Goal: Task Accomplishment & Management: Manage account settings

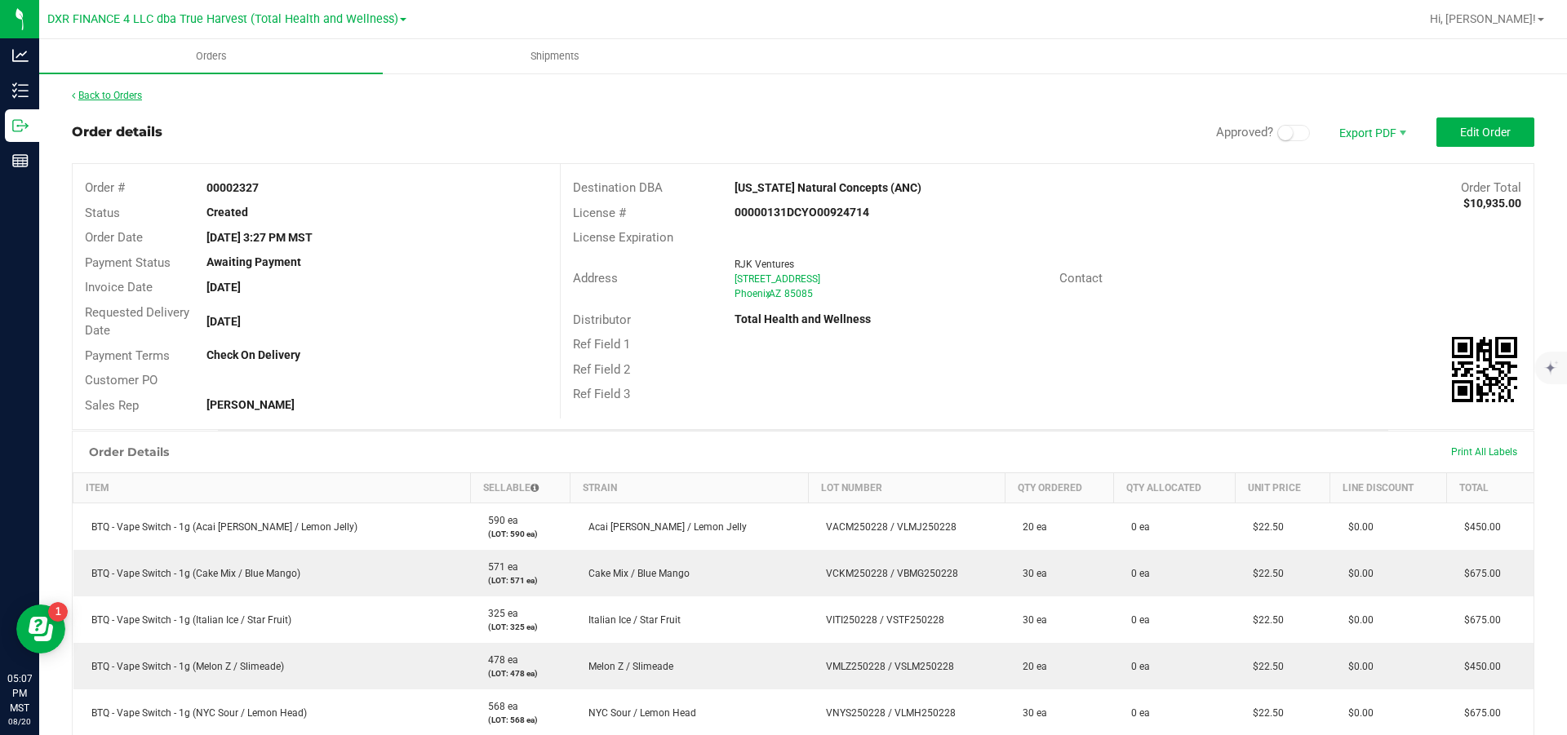
click at [120, 96] on link "Back to Orders" at bounding box center [107, 95] width 70 height 11
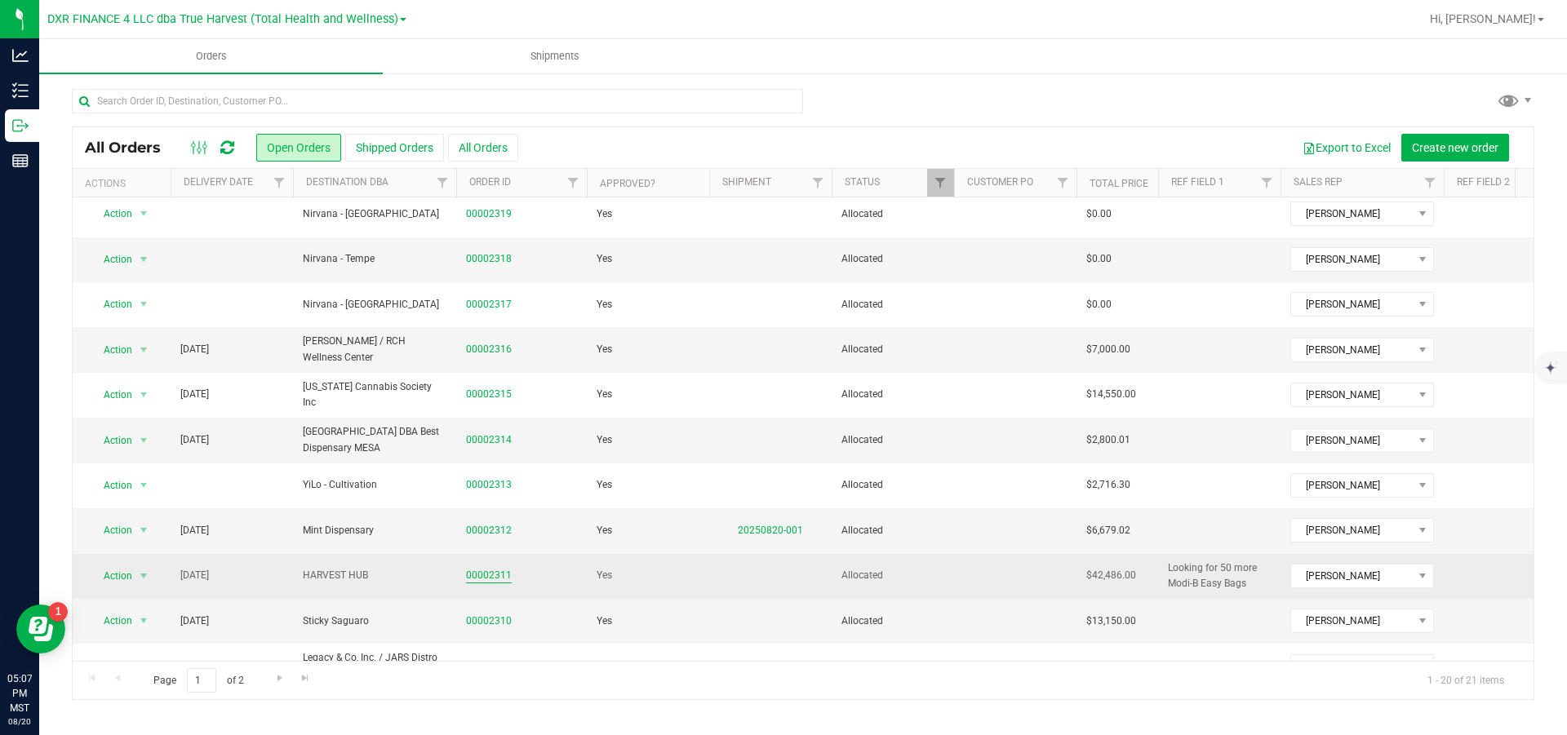
scroll to position [458, 0]
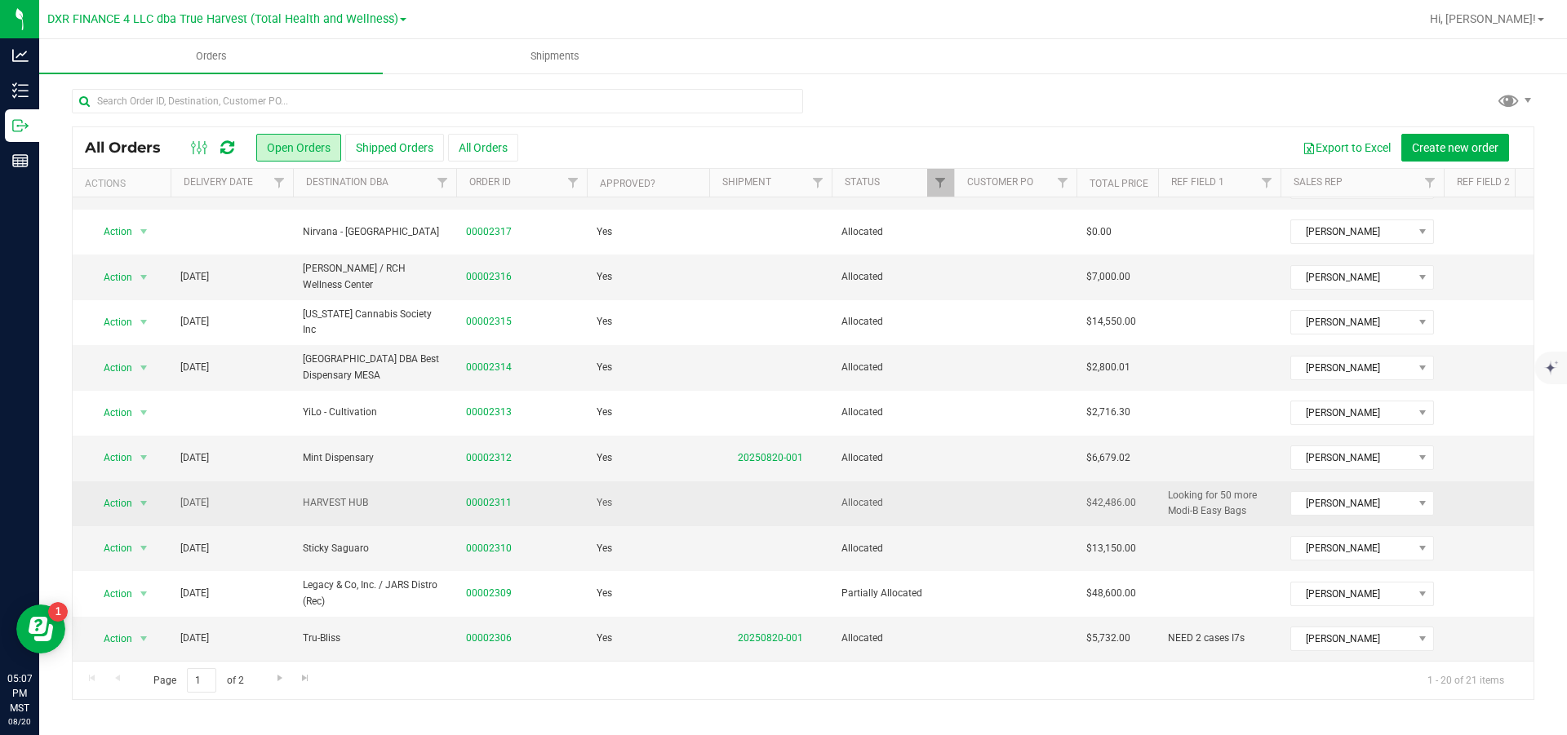
click at [1247, 488] on span "Looking for 50 more Modi-B Easy Bags" at bounding box center [1219, 503] width 103 height 31
drag, startPoint x: 1268, startPoint y: 489, endPoint x: 1090, endPoint y: 497, distance: 178.1
type input "s"
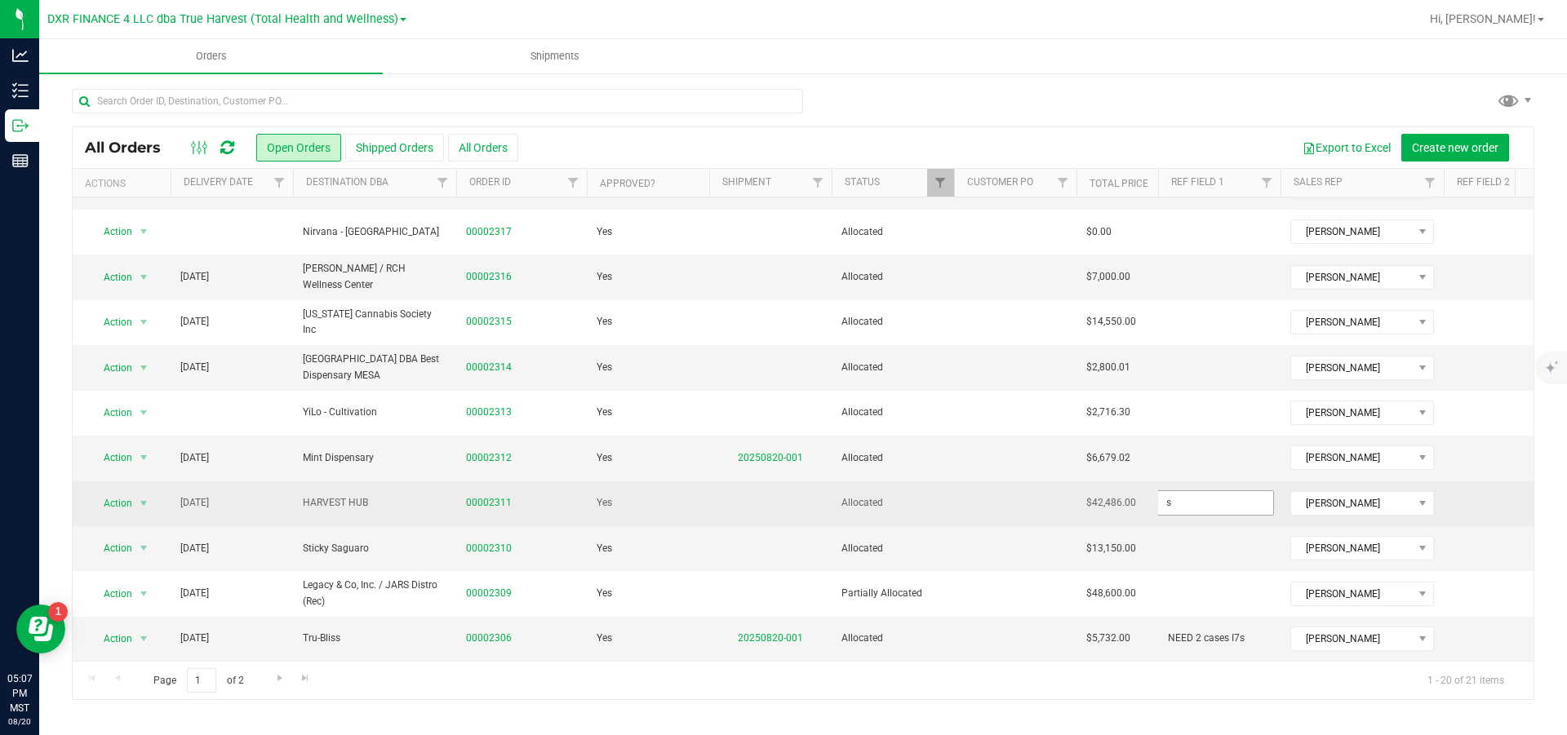
click at [1222, 490] on input "s" at bounding box center [1215, 502] width 117 height 25
click at [672, 482] on div "All Orders Open Orders Shipped Orders All Orders Export to Excel Create new ord…" at bounding box center [803, 413] width 1462 height 574
click at [145, 497] on span "select" at bounding box center [143, 503] width 13 height 13
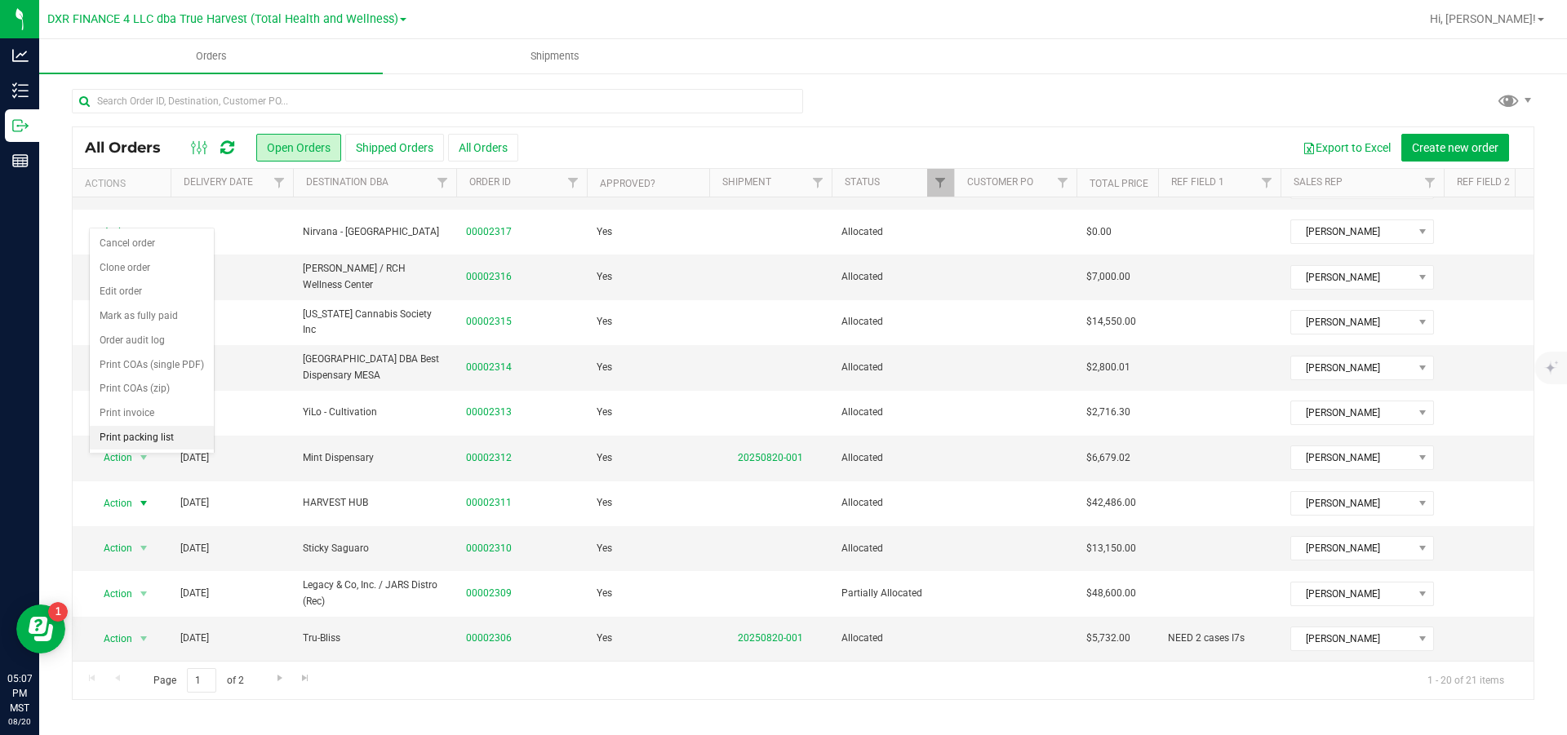
click at [176, 450] on li "Print packing list" at bounding box center [152, 438] width 124 height 24
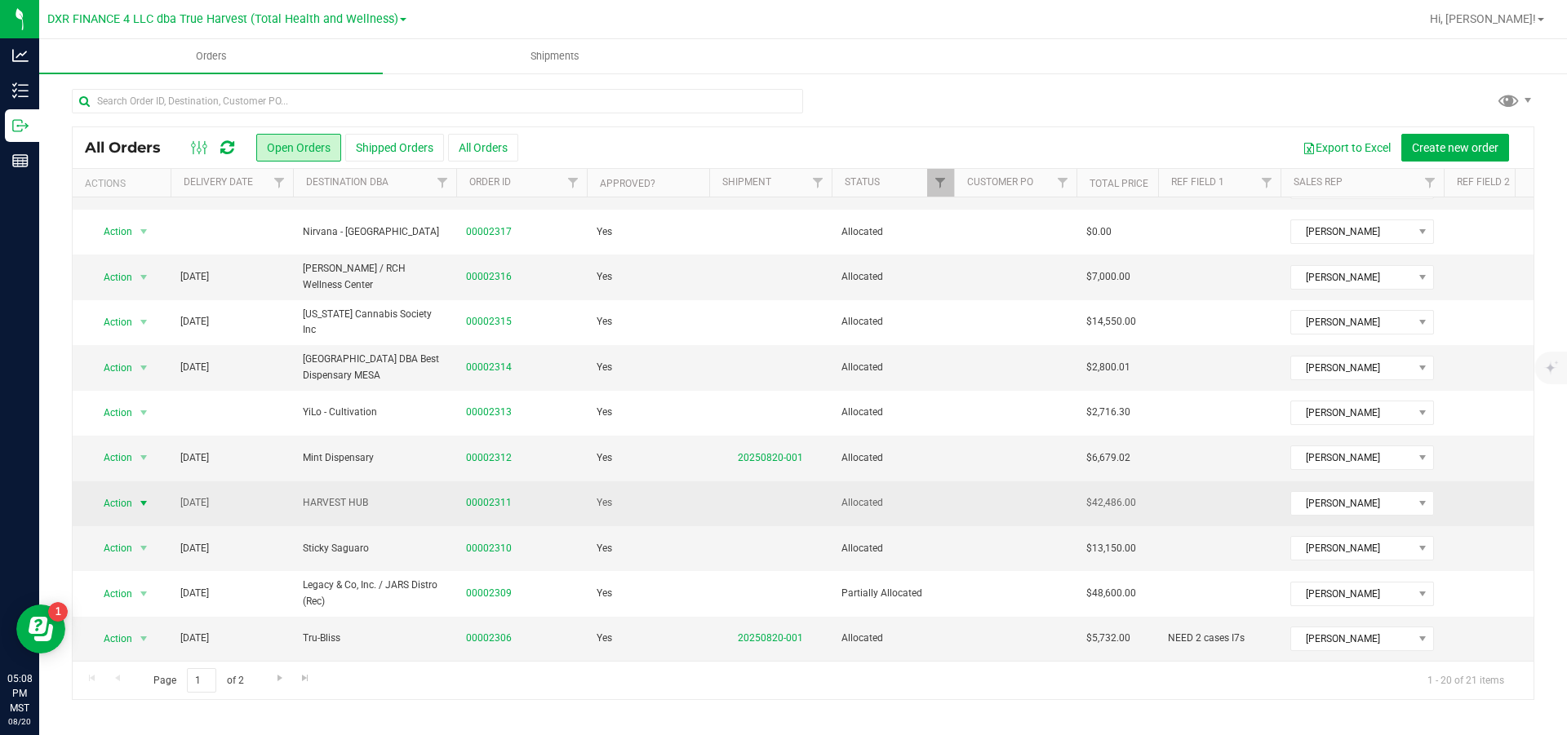
click at [148, 497] on span "select" at bounding box center [143, 503] width 13 height 13
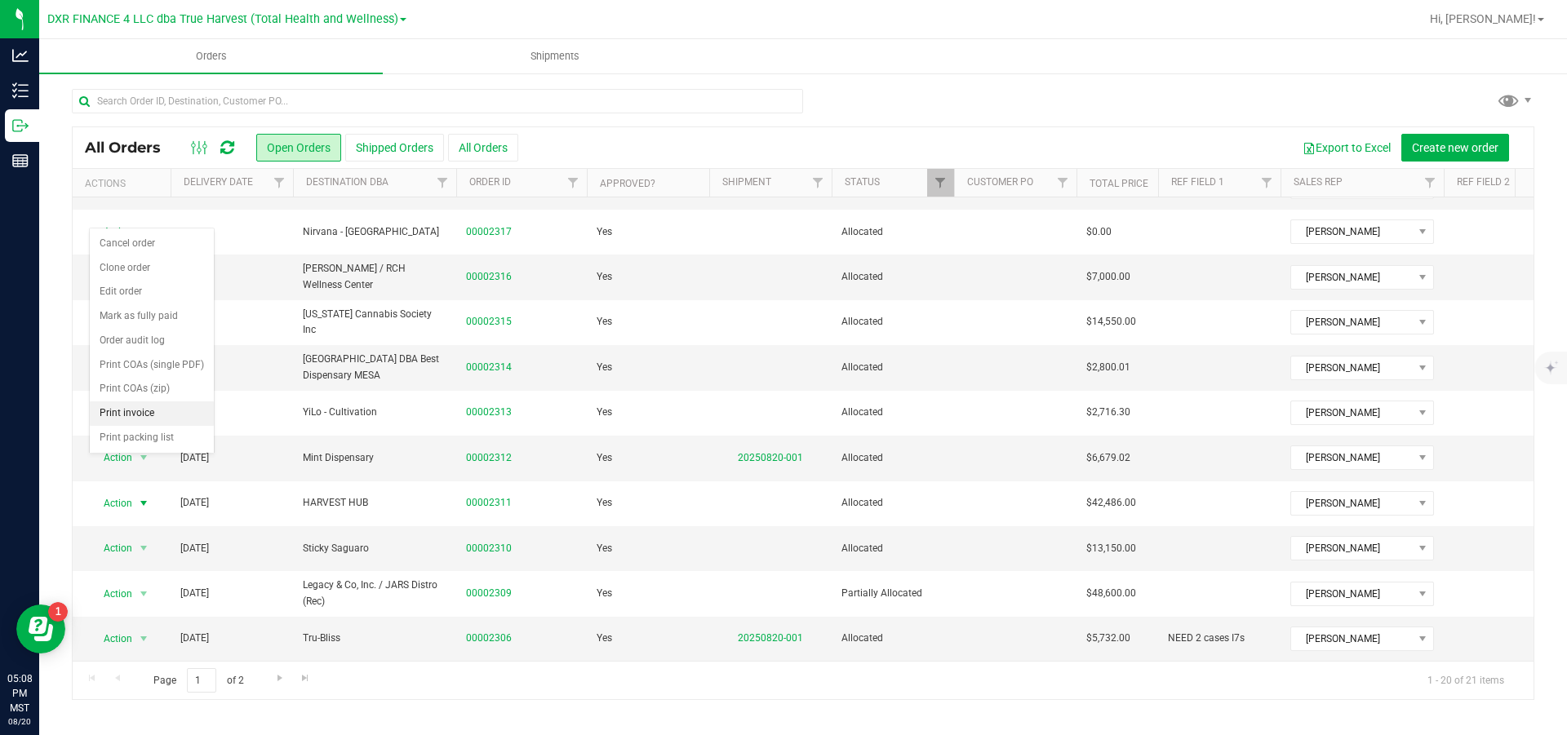
click at [135, 426] on li "Print invoice" at bounding box center [152, 413] width 124 height 24
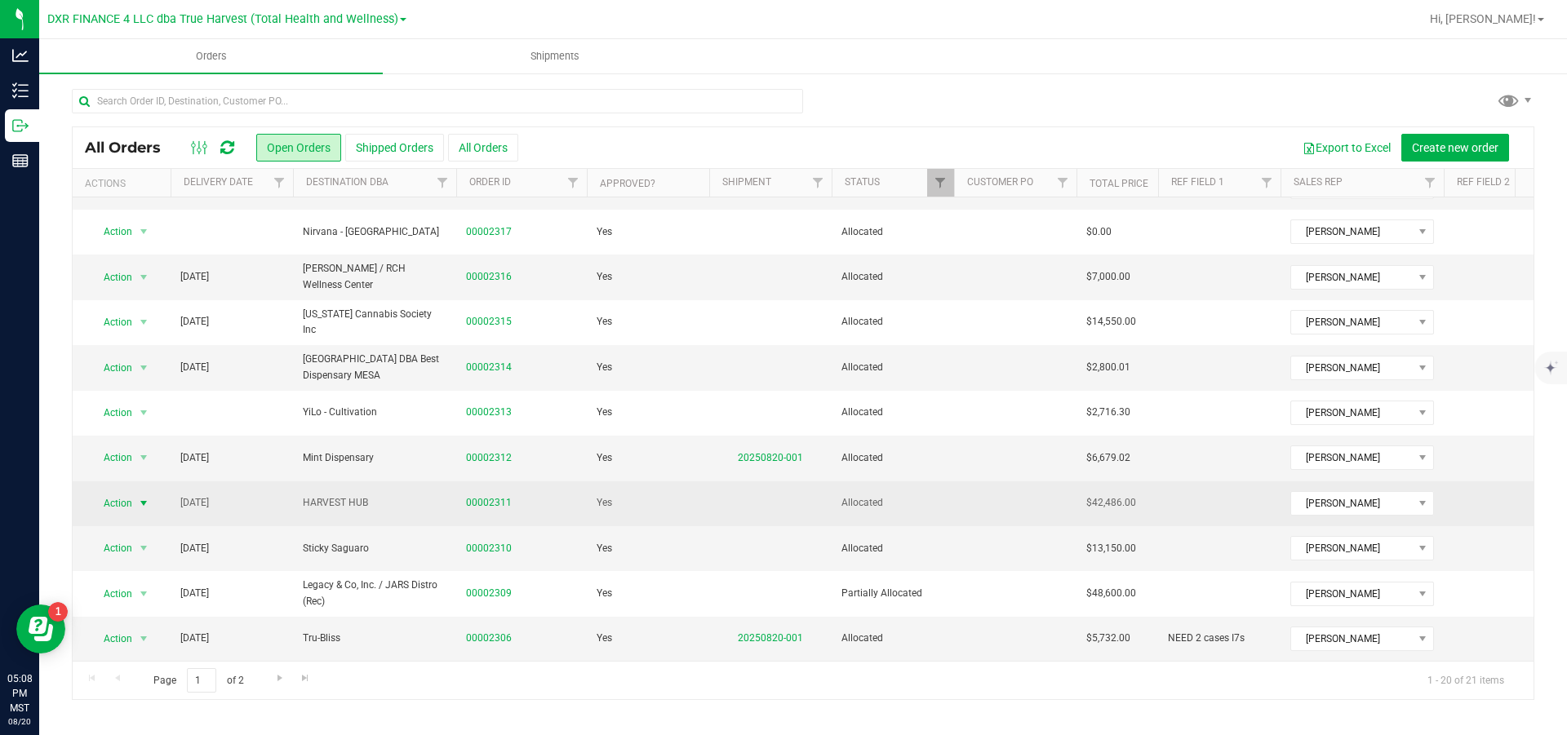
click at [140, 497] on span "select" at bounding box center [143, 503] width 13 height 13
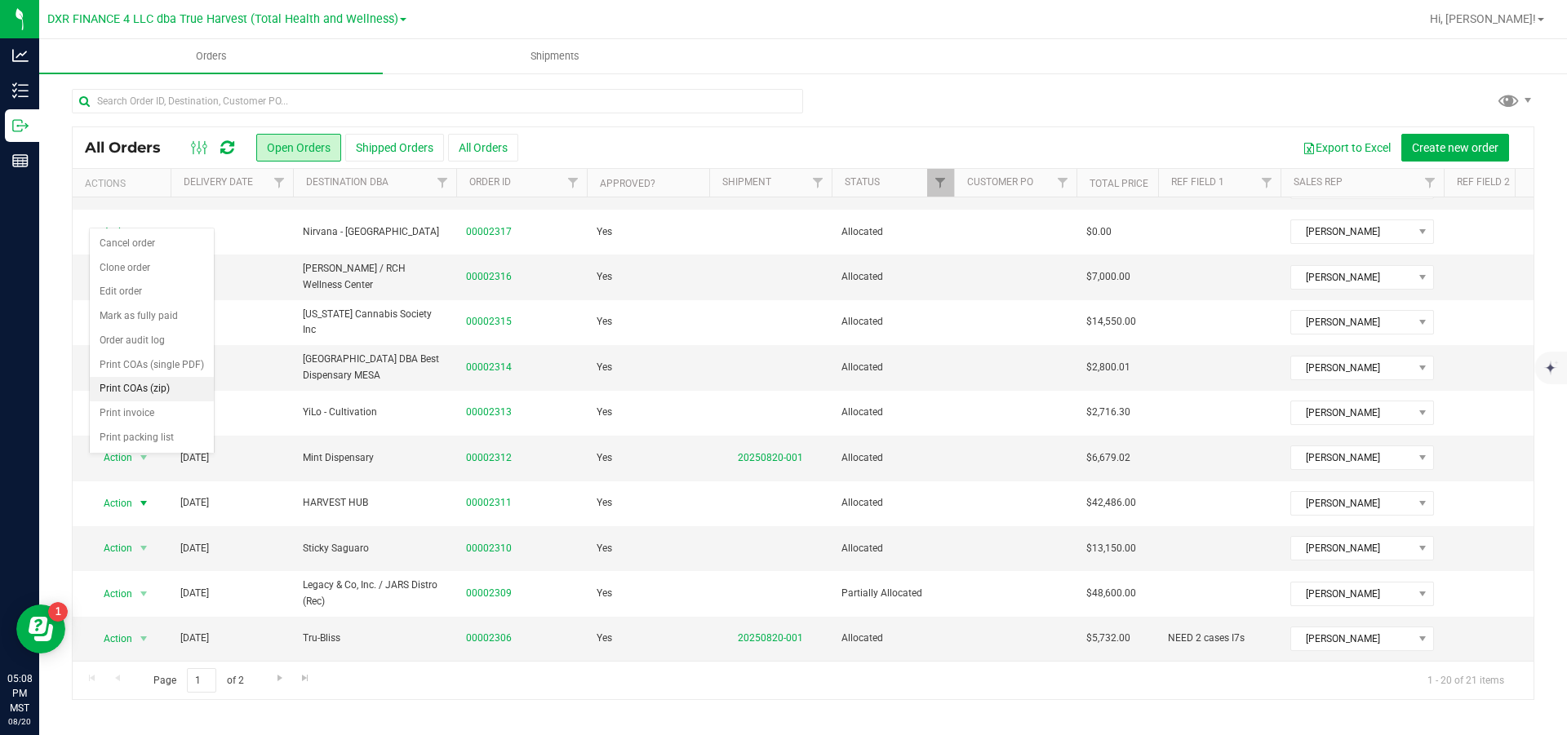
click at [160, 401] on li "Print COAs (zip)" at bounding box center [152, 389] width 124 height 24
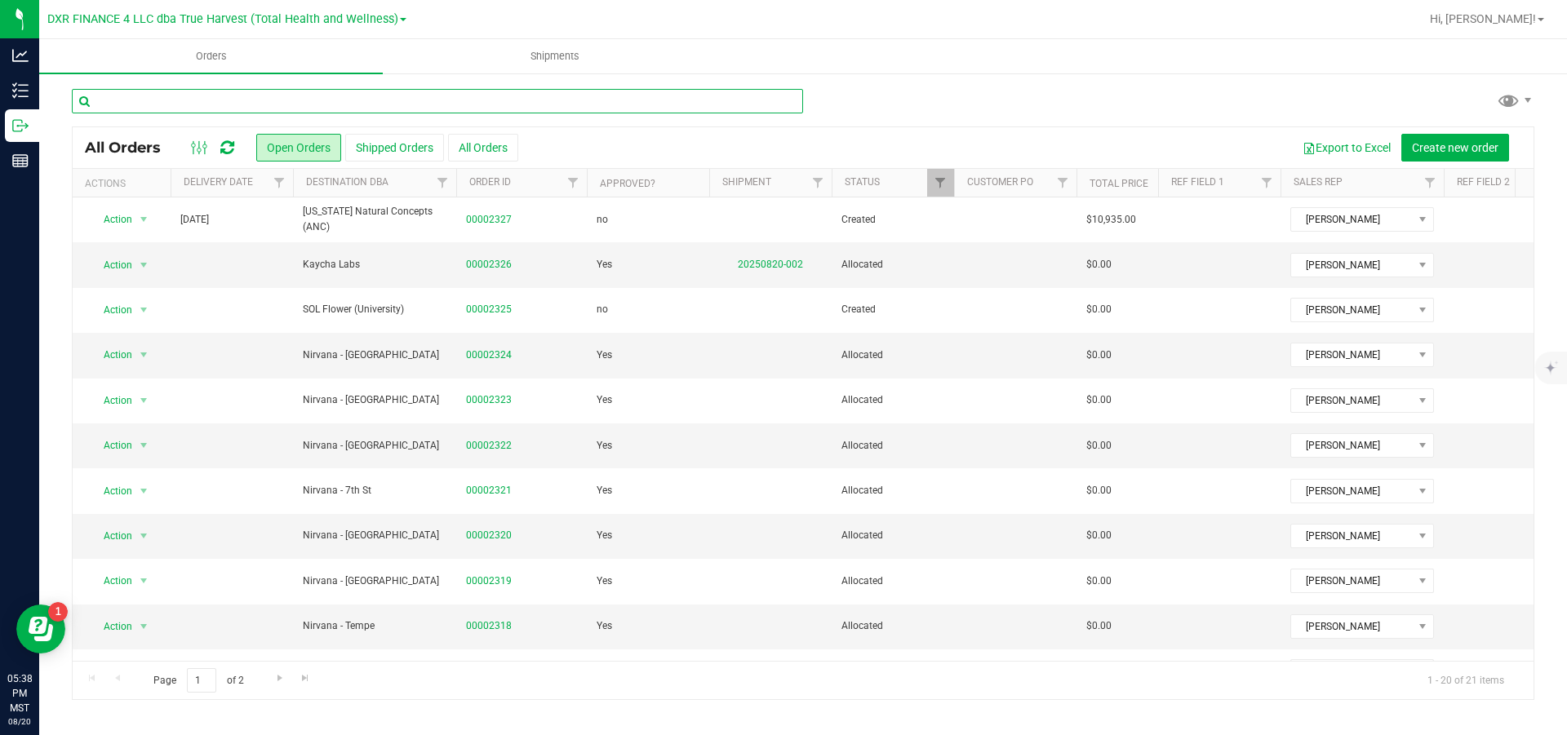
click at [237, 102] on input "text" at bounding box center [437, 101] width 731 height 24
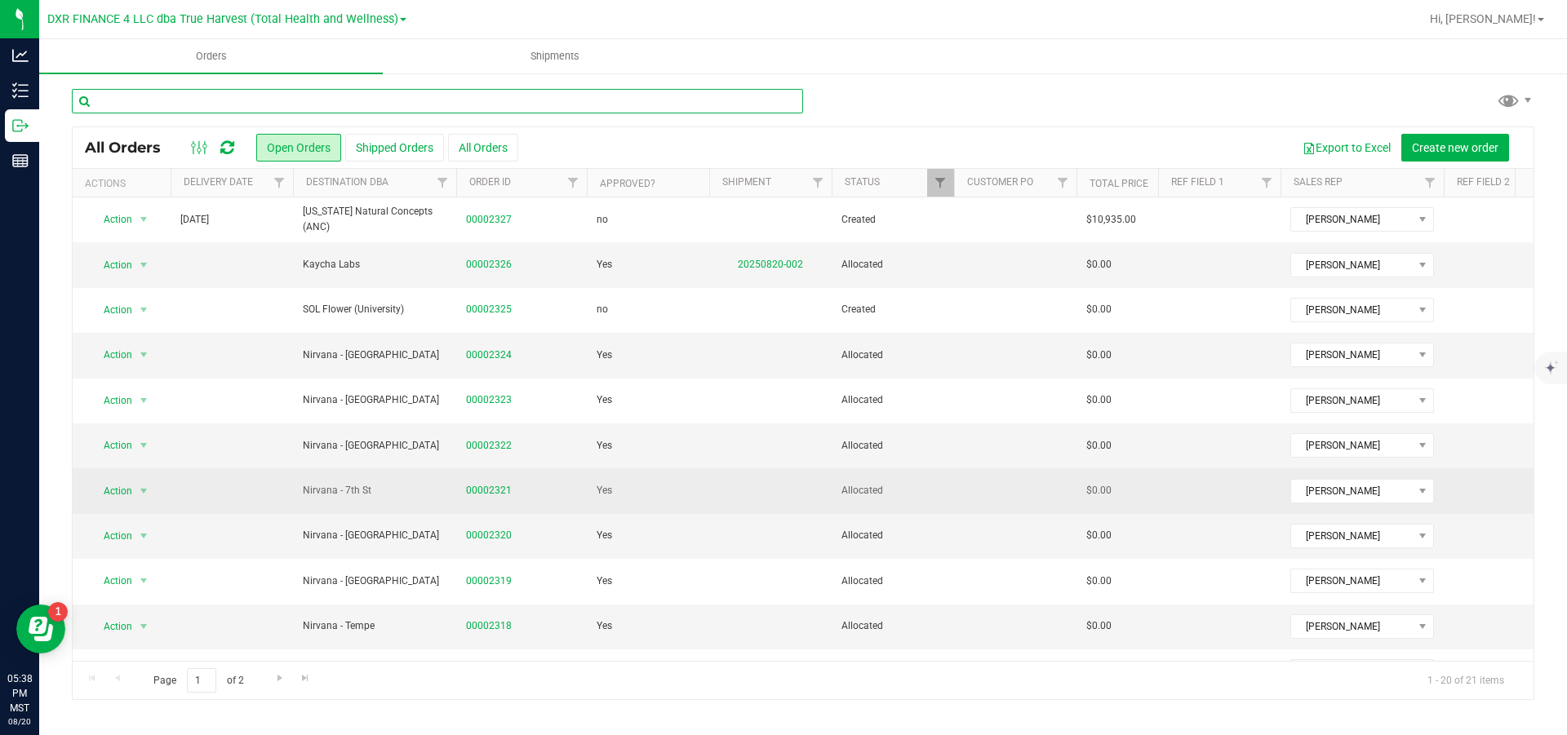
scroll to position [122, 0]
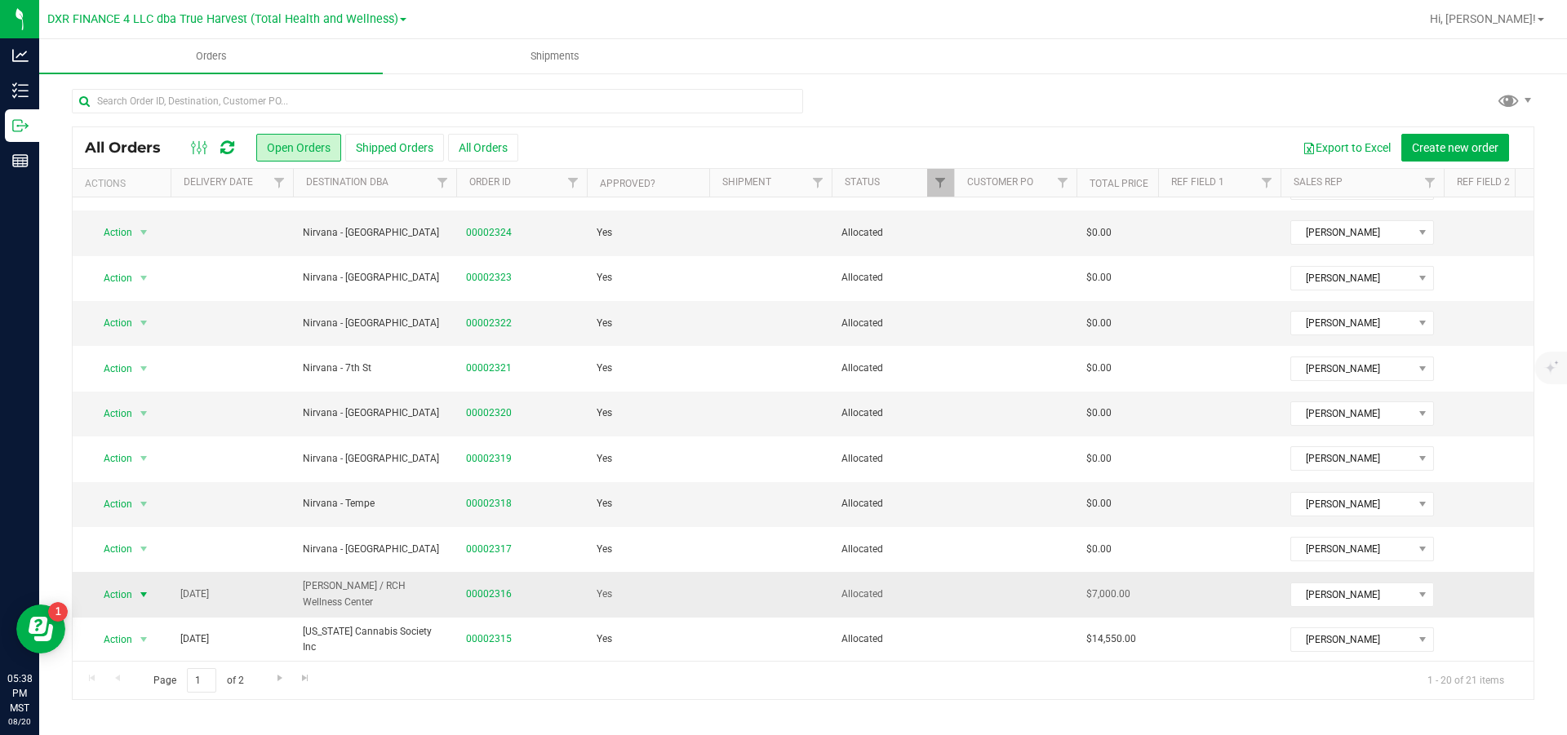
click at [143, 592] on span "select" at bounding box center [143, 594] width 13 height 13
click at [115, 560] on li "Print packing list" at bounding box center [152, 547] width 124 height 24
click at [147, 592] on span "select" at bounding box center [143, 594] width 13 height 13
click at [159, 535] on li "Print invoice" at bounding box center [152, 523] width 124 height 24
click at [144, 596] on span "select" at bounding box center [143, 594] width 13 height 13
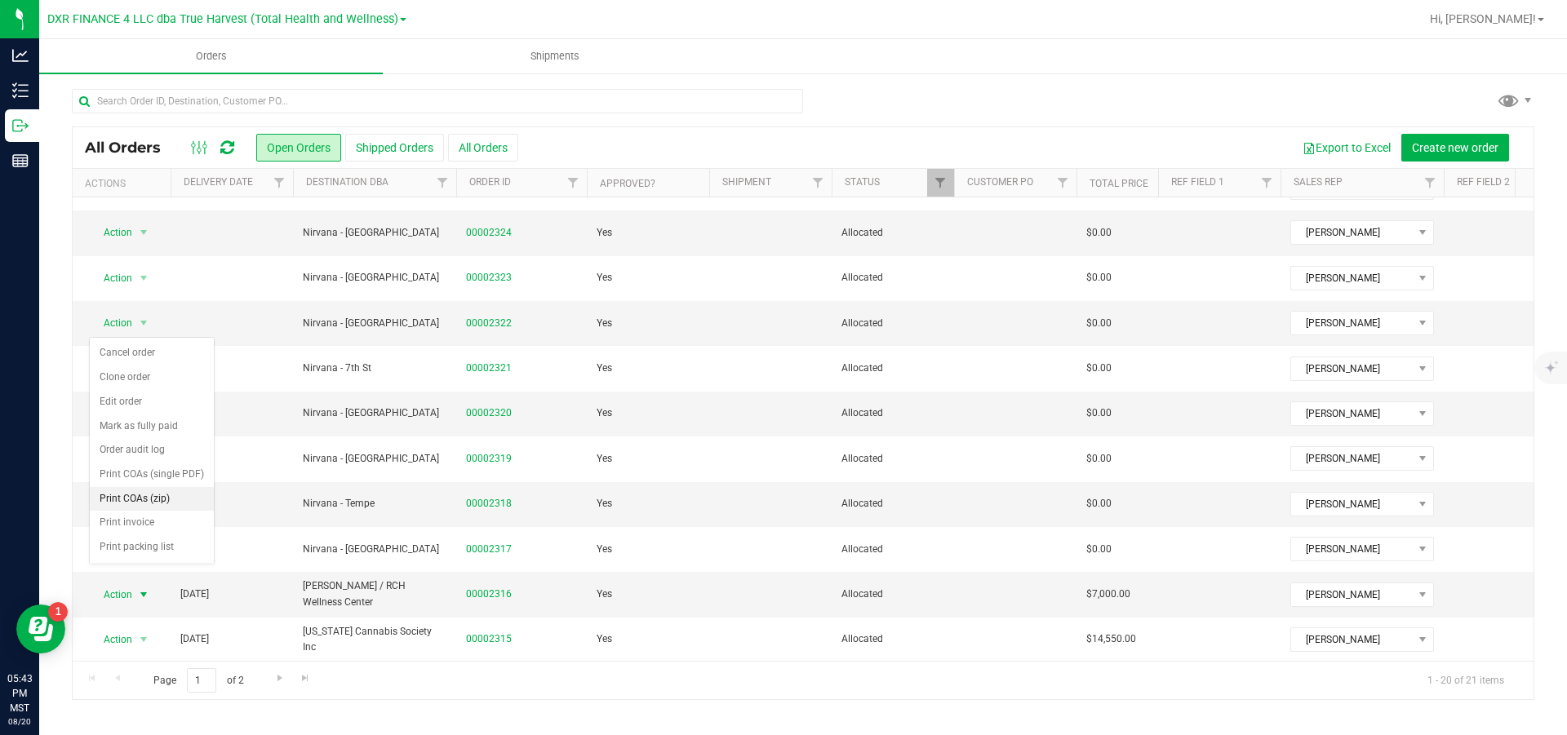
click at [166, 512] on li "Print COAs (zip)" at bounding box center [152, 499] width 124 height 24
click at [1496, 54] on ul "Orders Shipments" at bounding box center [822, 56] width 1567 height 35
click at [484, 596] on link "00002316" at bounding box center [489, 595] width 46 height 16
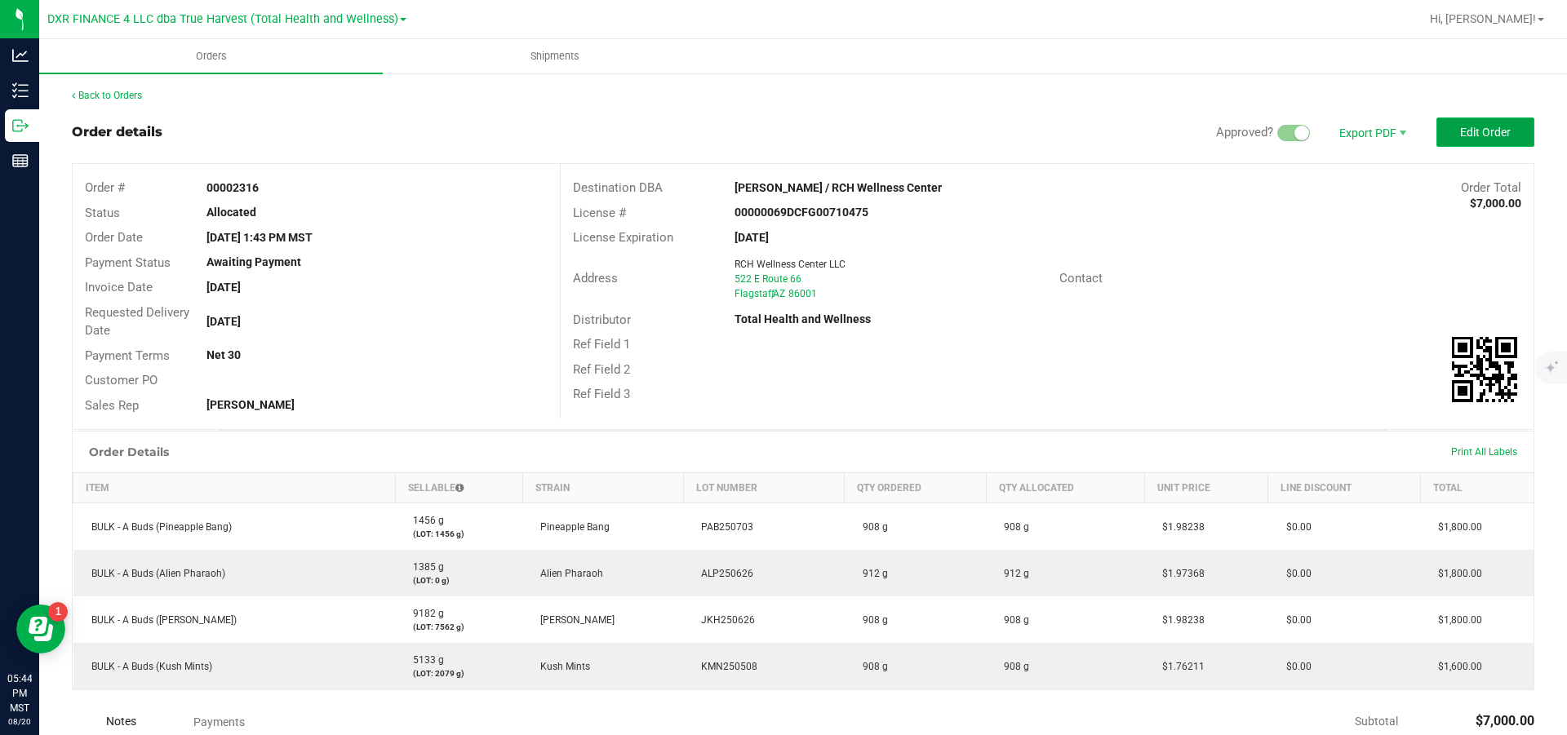
click at [1460, 135] on span "Edit Order" at bounding box center [1485, 132] width 51 height 13
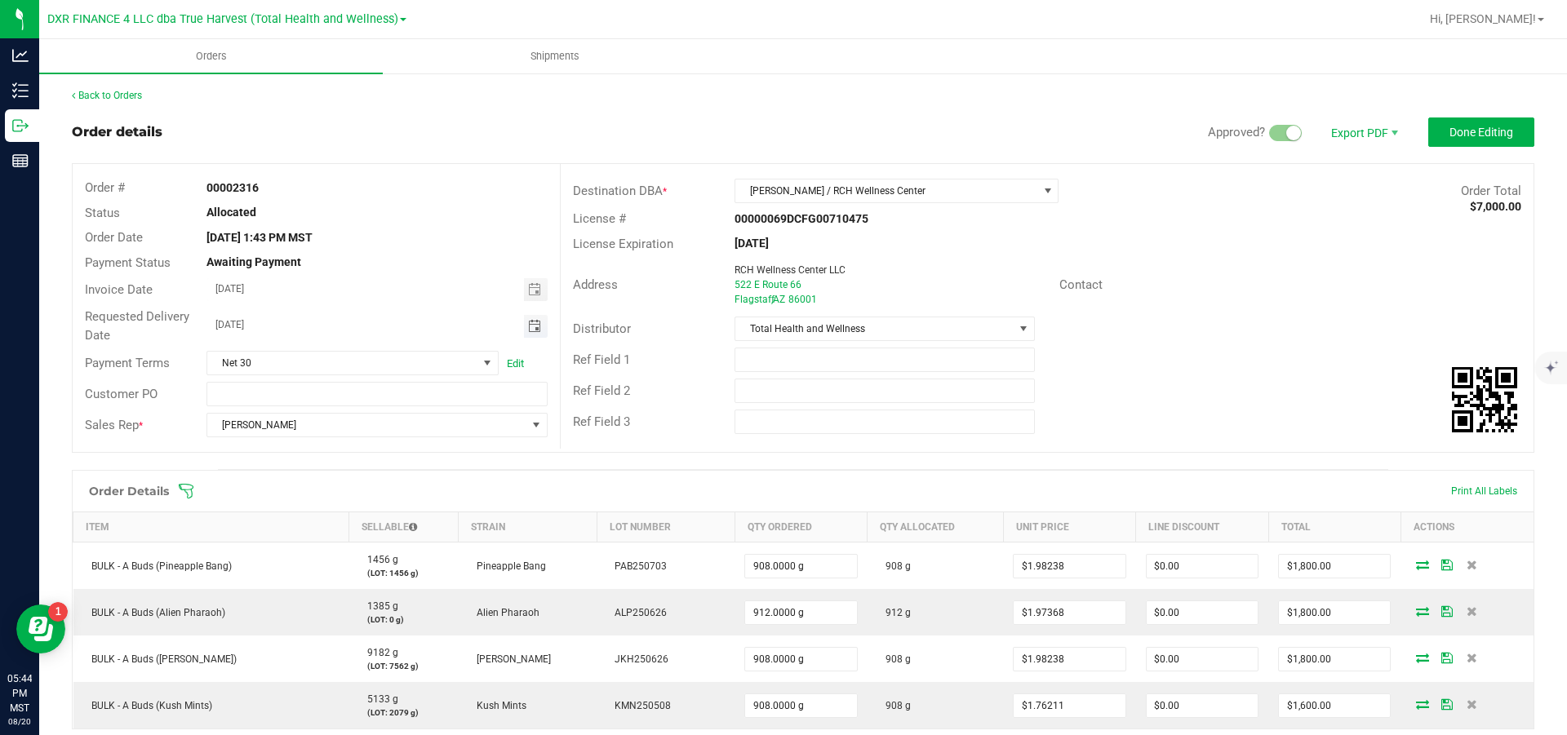
click at [528, 329] on span "Toggle calendar" at bounding box center [534, 326] width 13 height 13
click at [401, 496] on span "22" at bounding box center [399, 489] width 24 height 25
type input "[DATE]"
click at [1449, 130] on span "Done Editing" at bounding box center [1481, 132] width 64 height 13
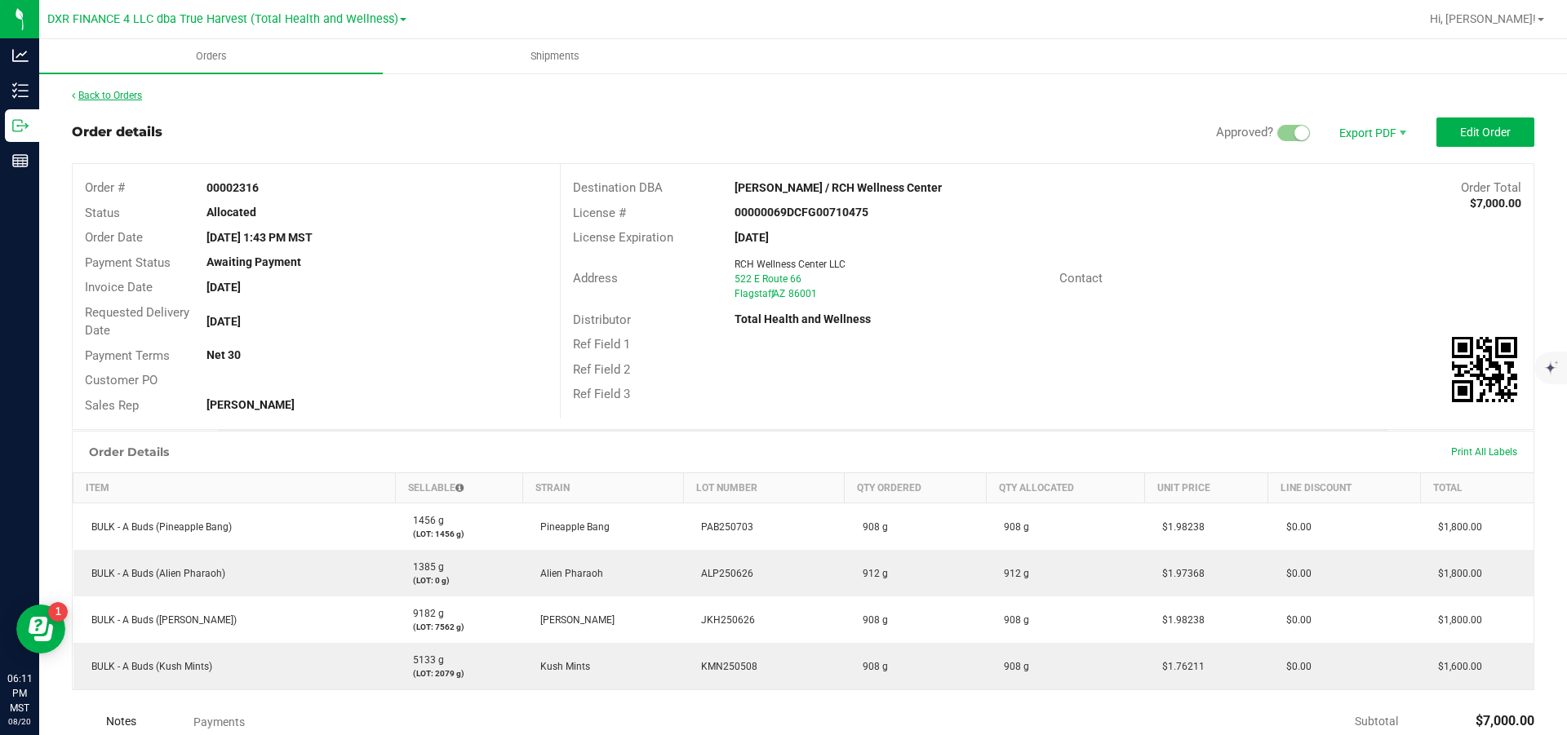
click at [142, 100] on link "Back to Orders" at bounding box center [107, 95] width 70 height 11
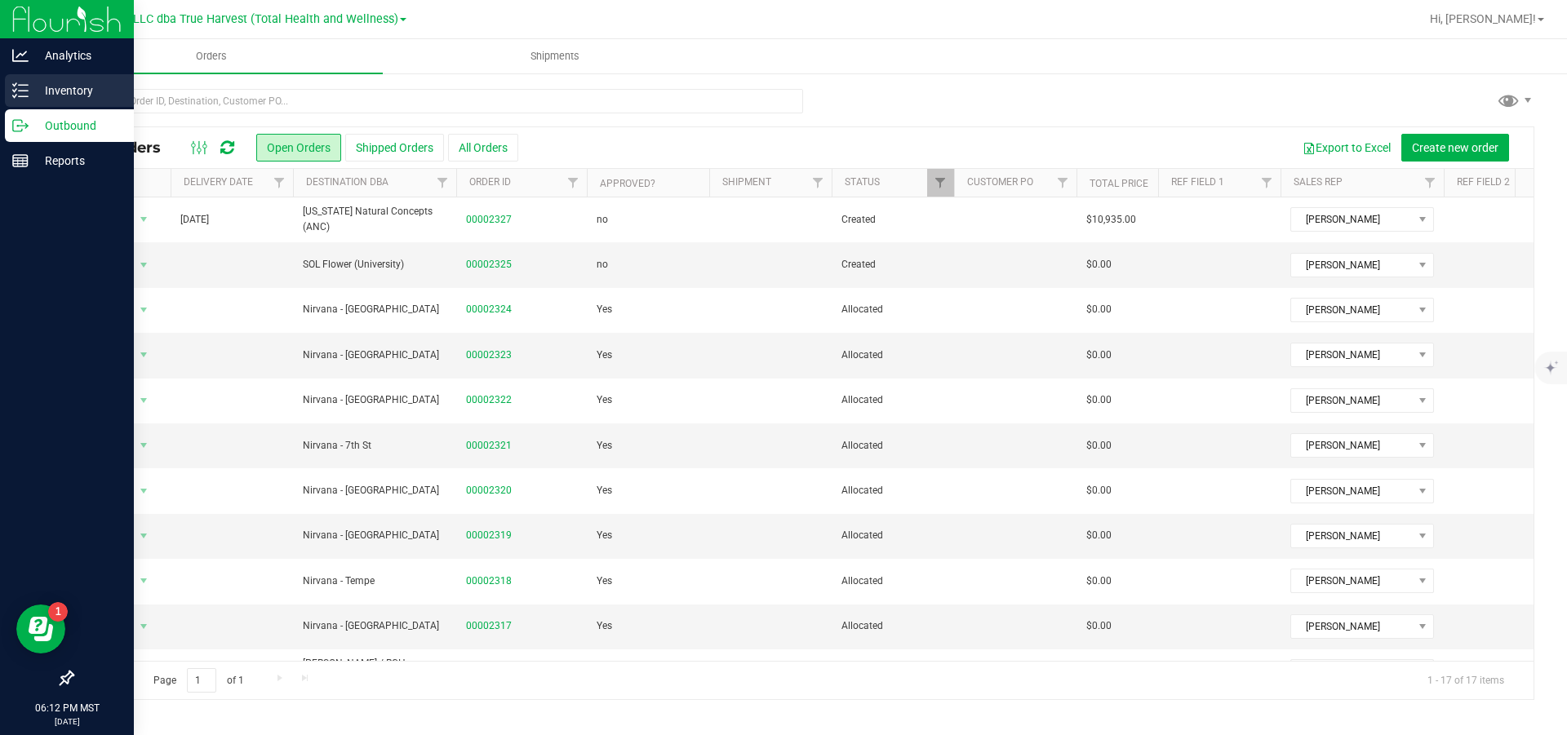
click at [69, 86] on p "Inventory" at bounding box center [78, 91] width 98 height 20
